Goal: Understand site structure: Understand site structure

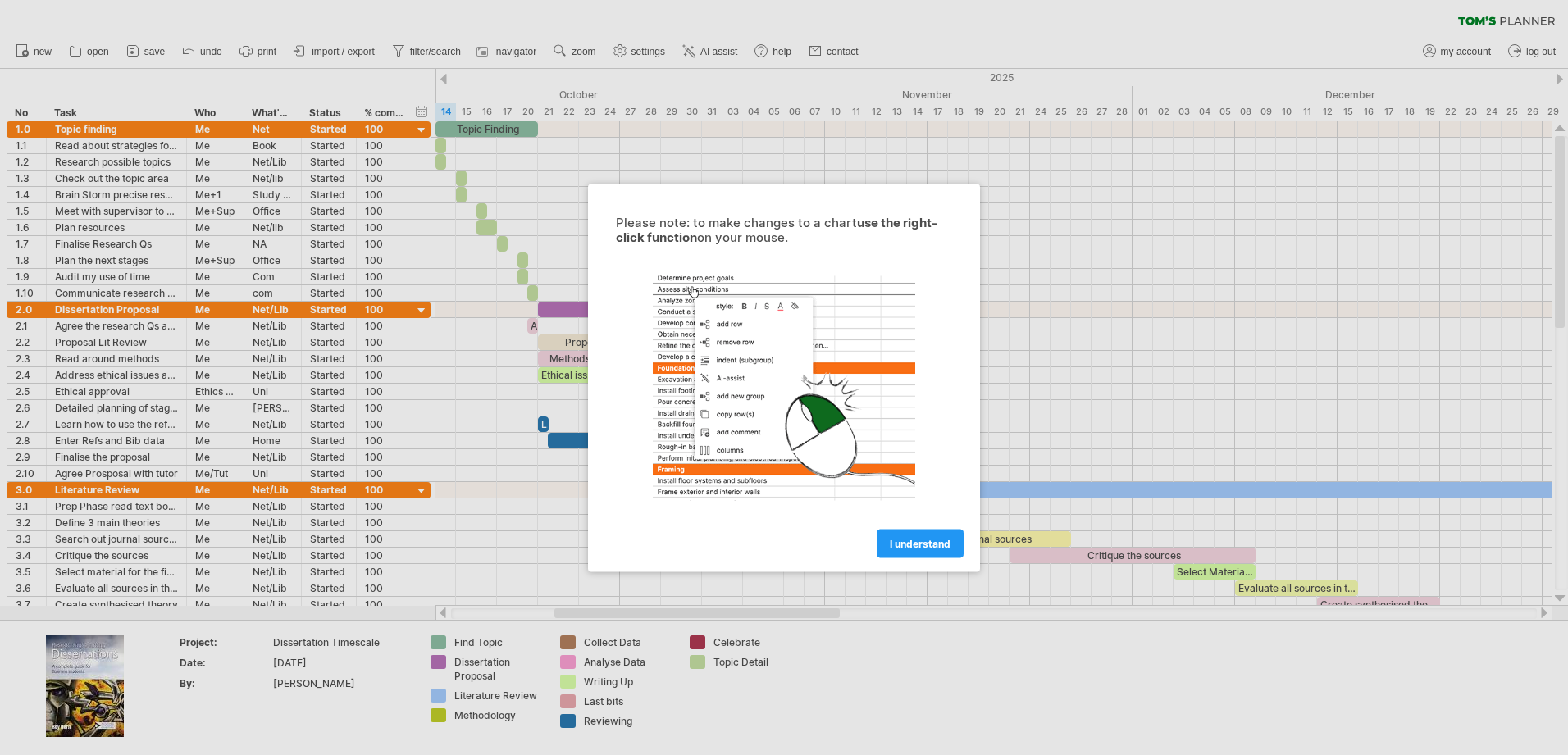
click at [932, 553] on link "I understand" at bounding box center [919, 543] width 86 height 29
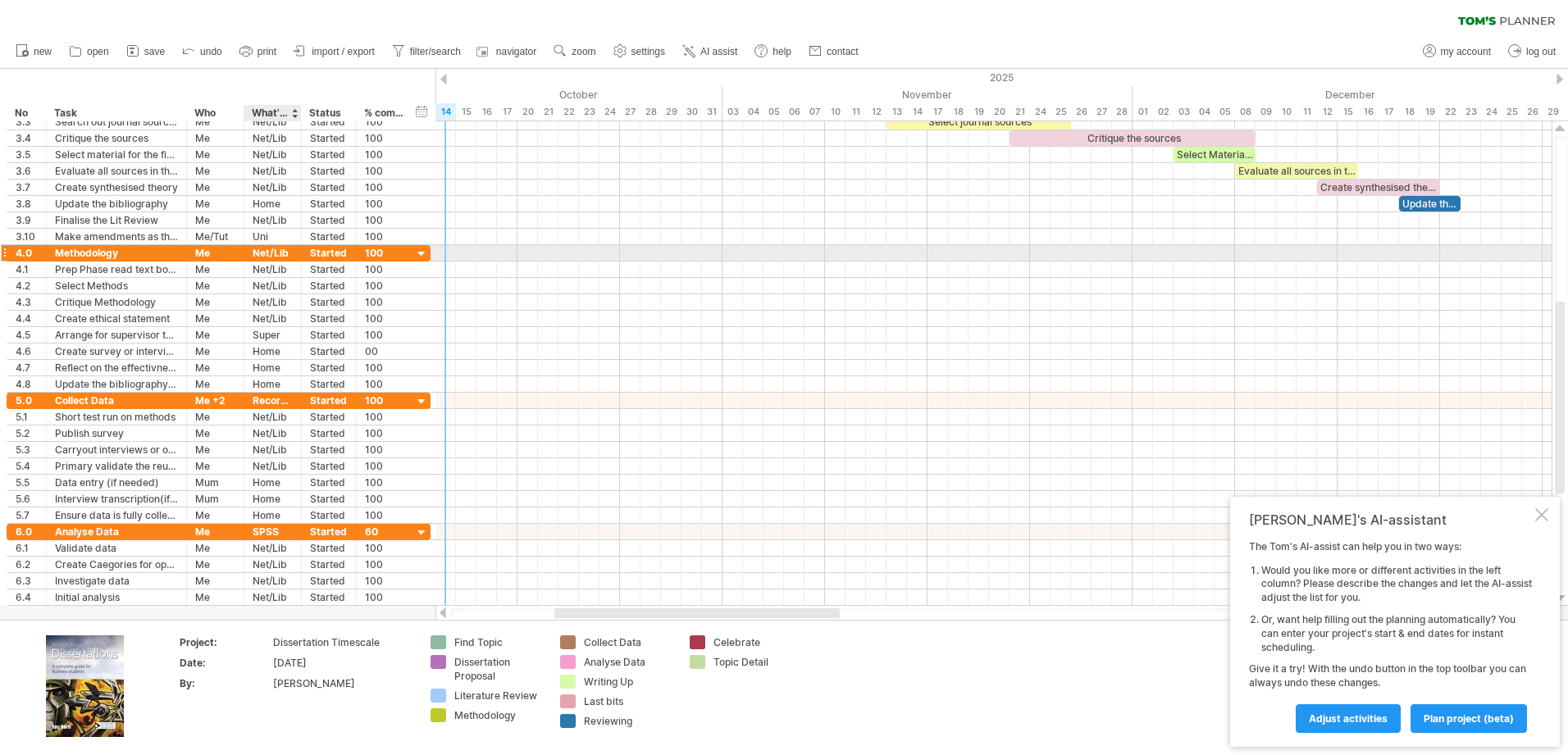
click at [261, 251] on div "Net/Lib" at bounding box center [272, 253] width 40 height 16
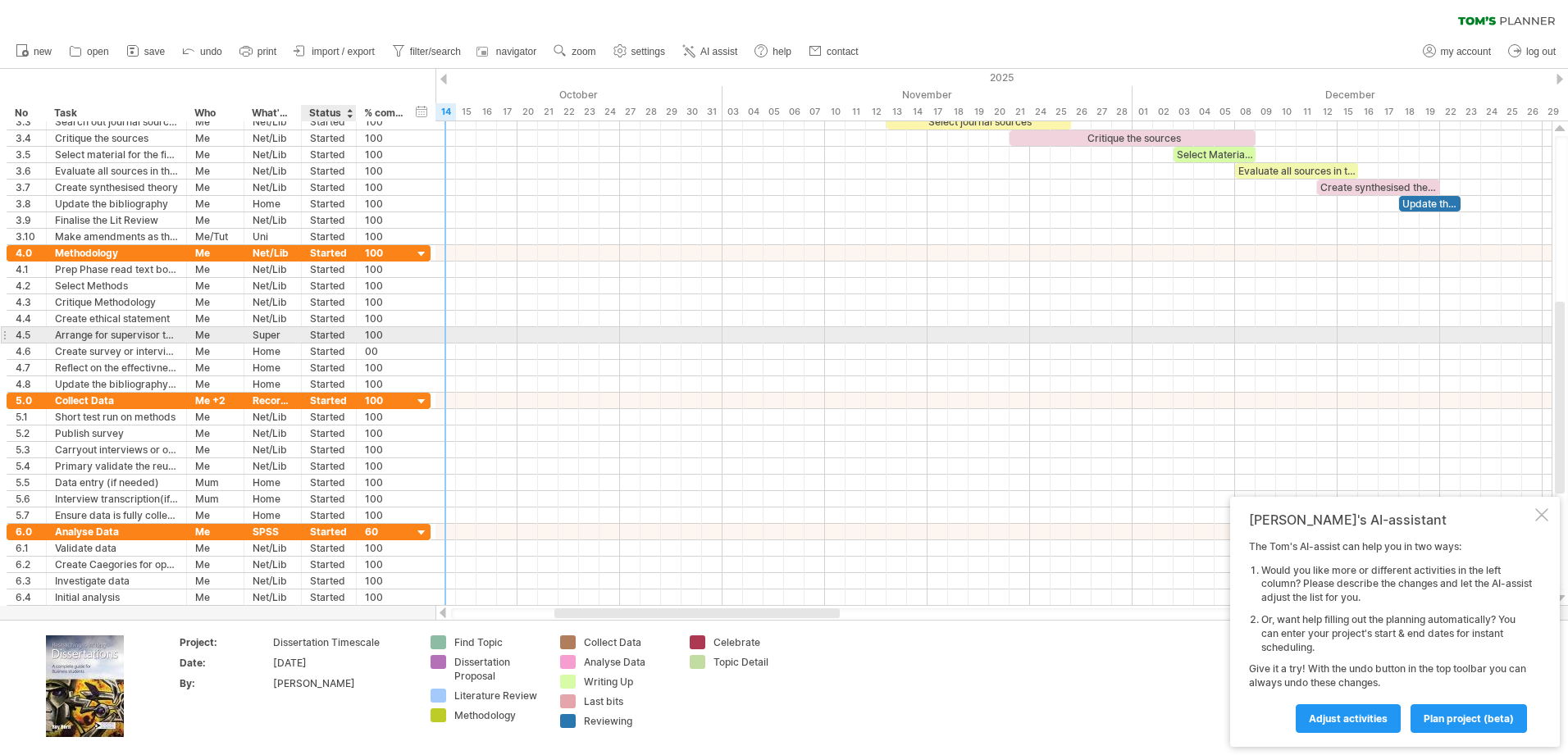
click at [353, 342] on div at bounding box center [354, 335] width 8 height 17
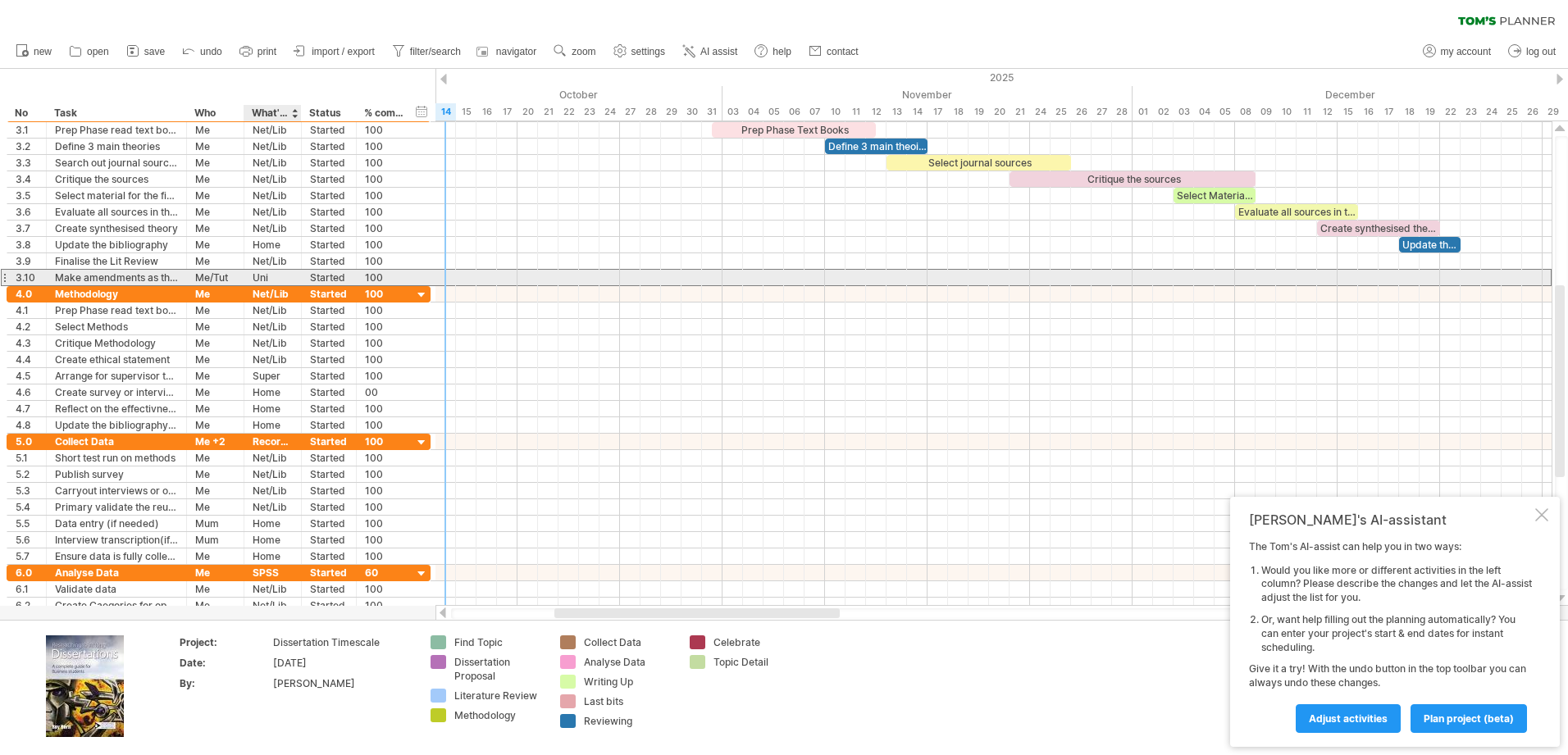
click at [292, 280] on div "Uni" at bounding box center [272, 278] width 40 height 16
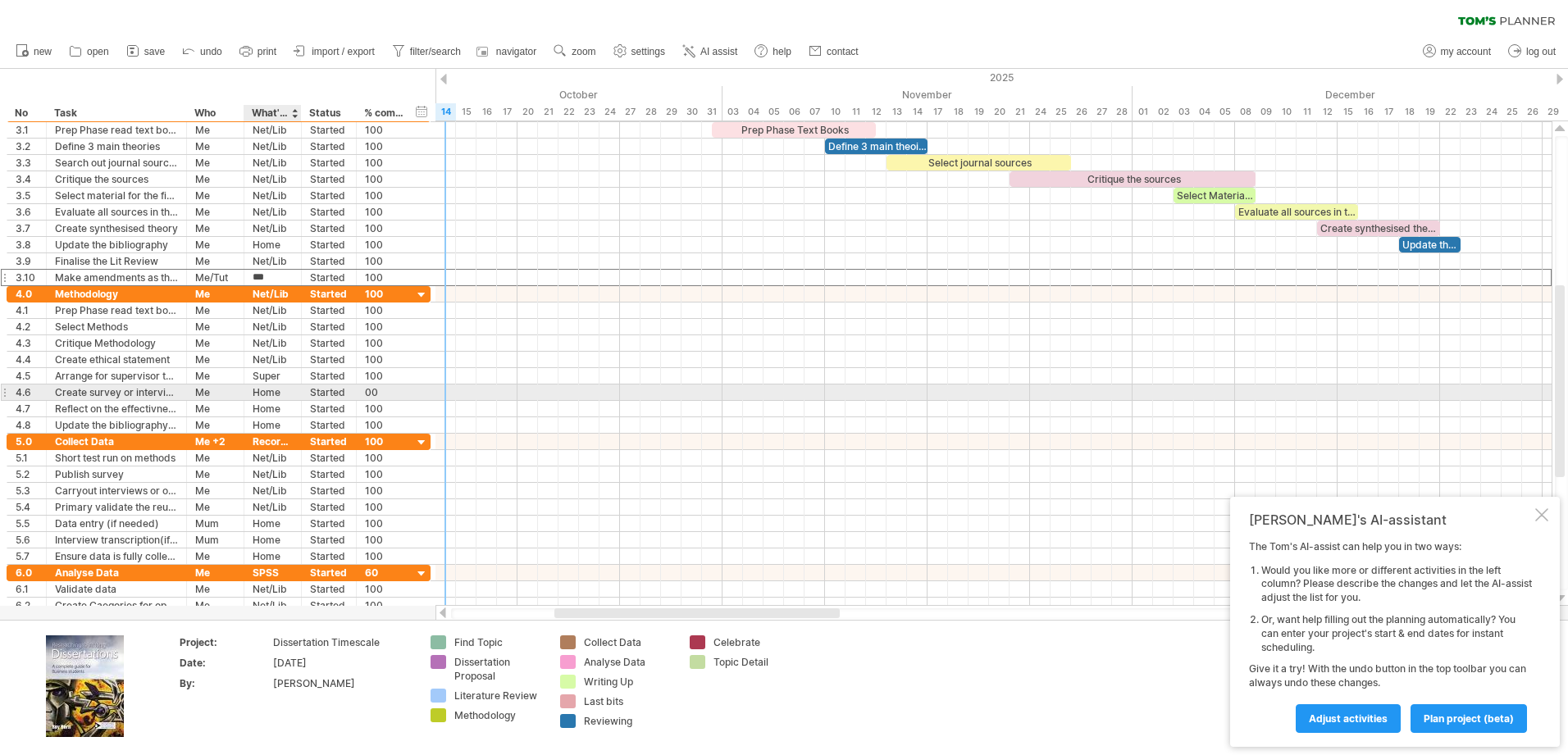
click at [290, 387] on div "Home" at bounding box center [272, 393] width 40 height 16
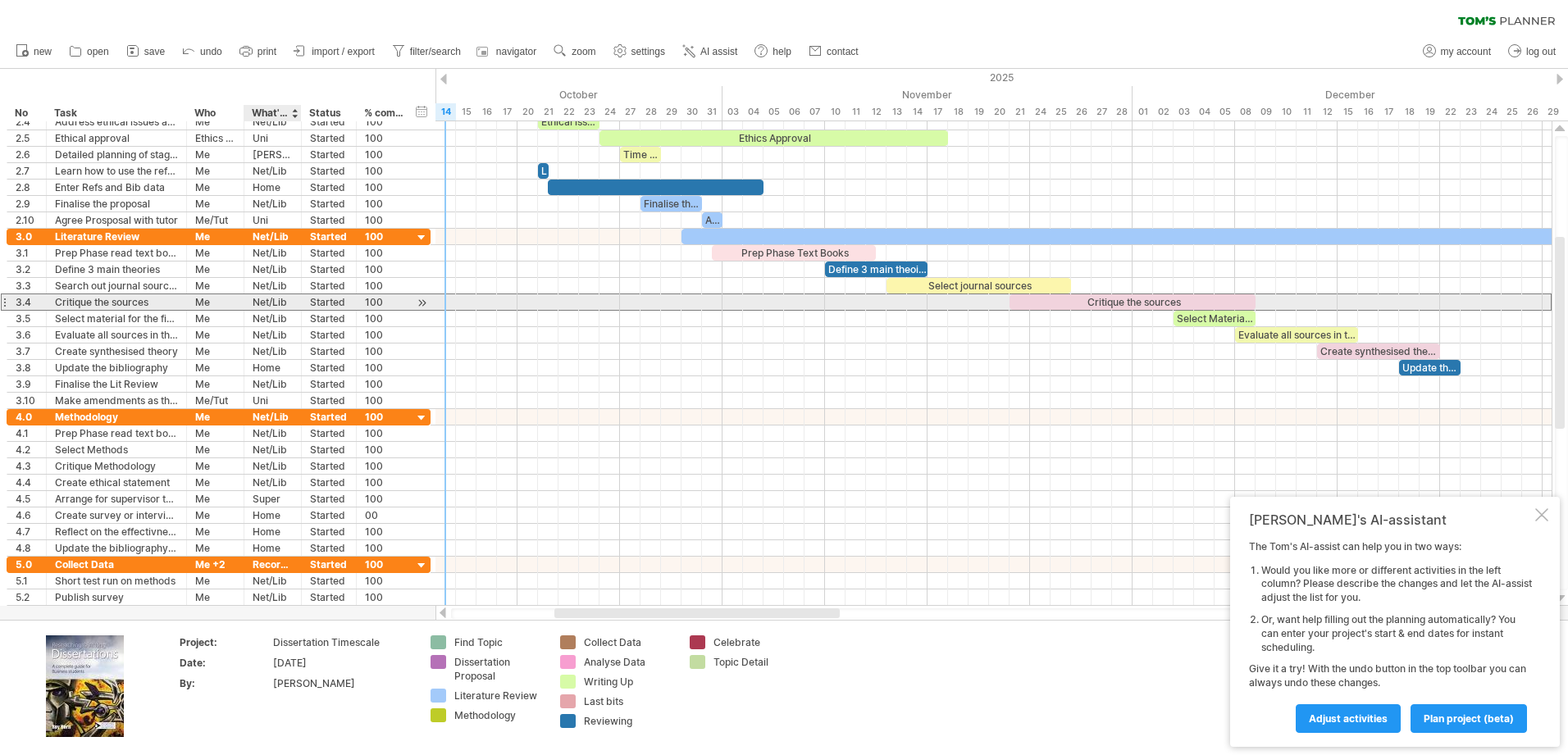
click at [271, 309] on div "Net/Lib" at bounding box center [272, 302] width 40 height 16
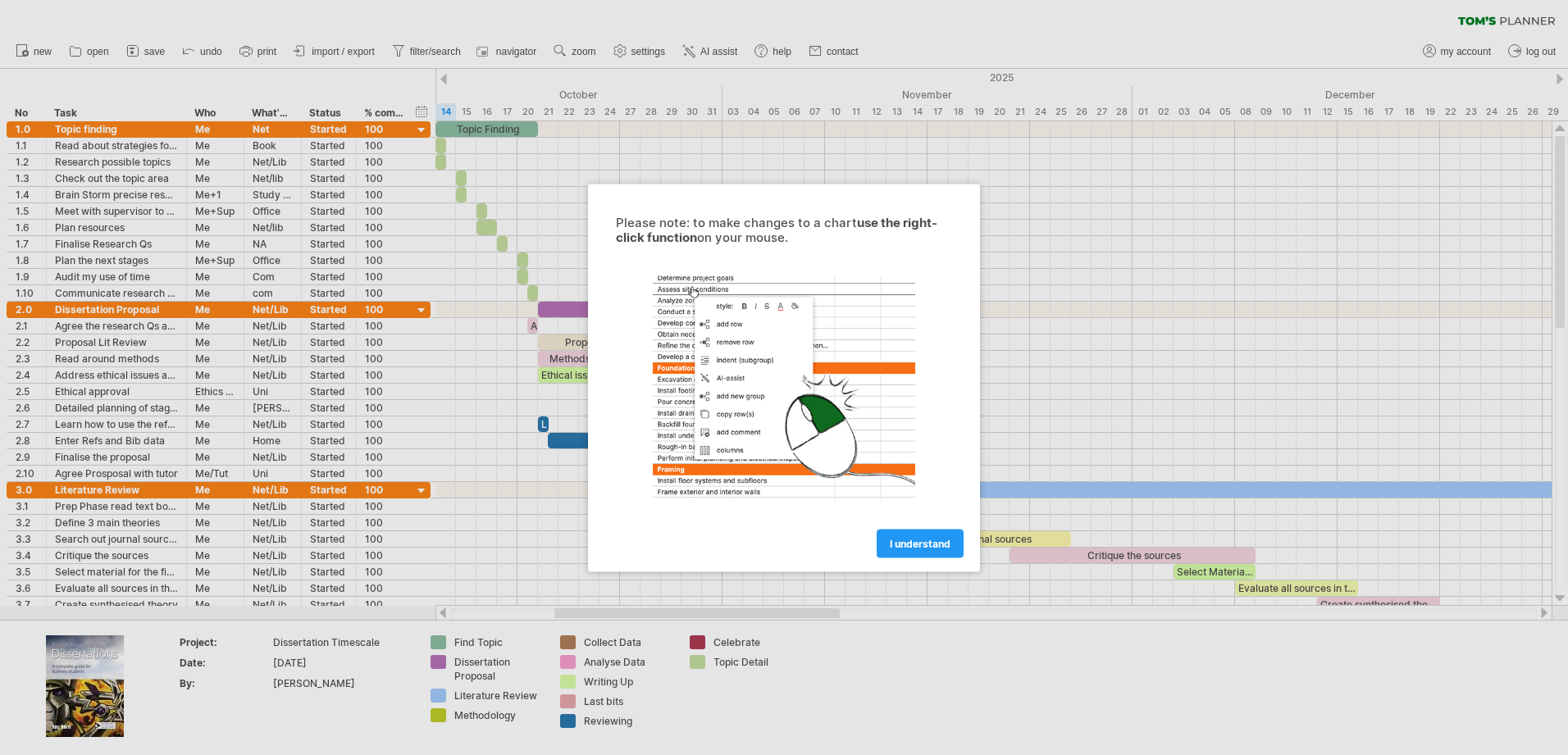
click at [923, 542] on span "I understand" at bounding box center [920, 543] width 60 height 13
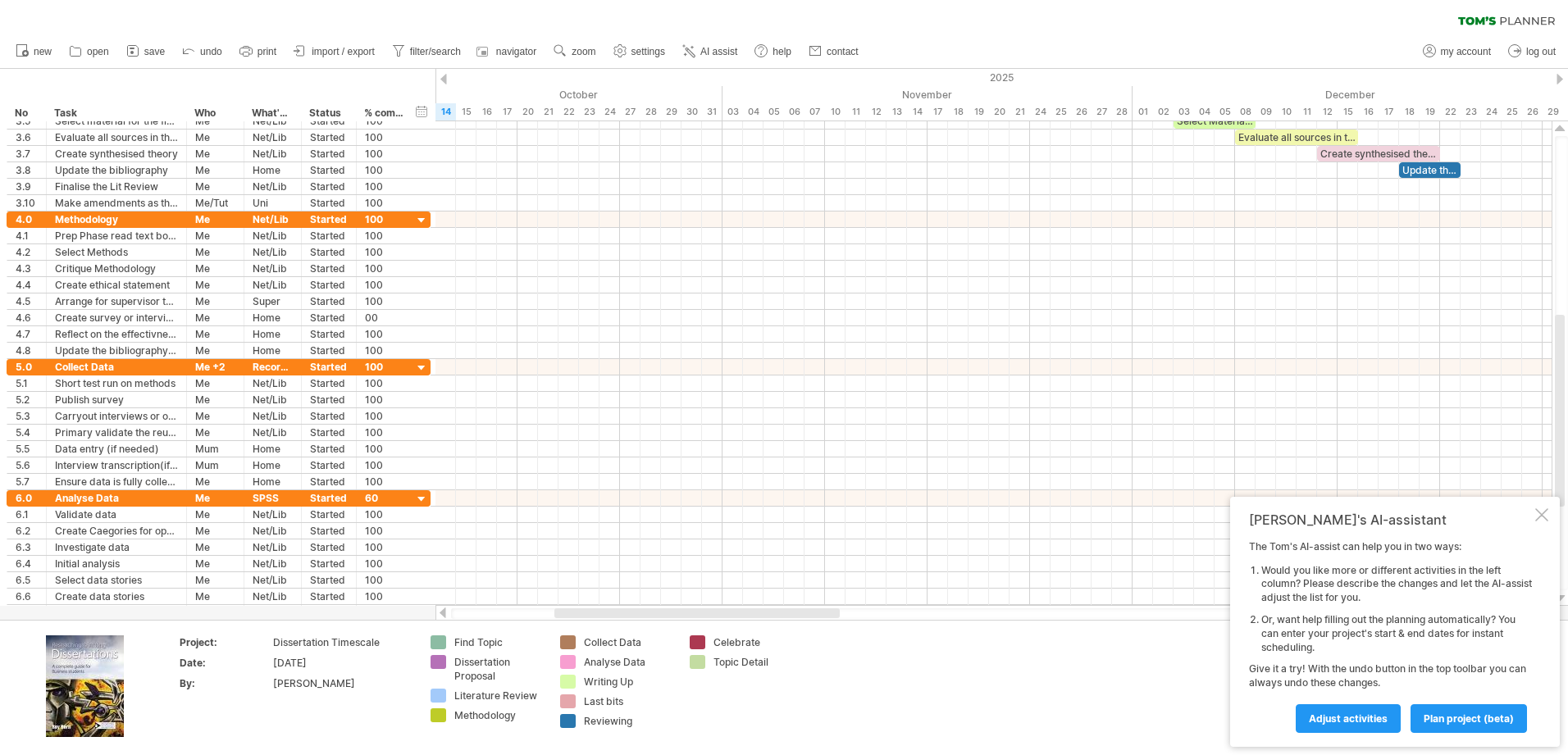
click at [3, 1] on div "clear filter reapply filter" at bounding box center [784, 17] width 1568 height 34
